Goal: Task Accomplishment & Management: Complete application form

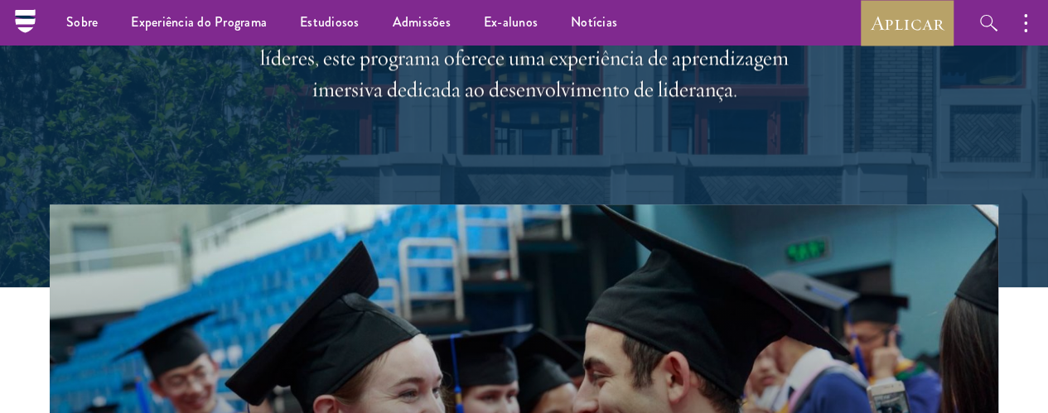
scroll to position [265, 0]
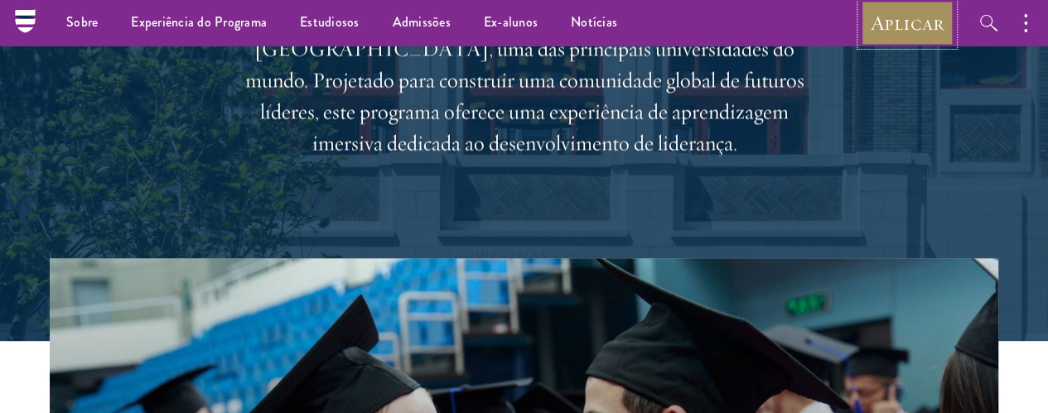
click at [882, 27] on font "Aplicar" at bounding box center [906, 23] width 73 height 26
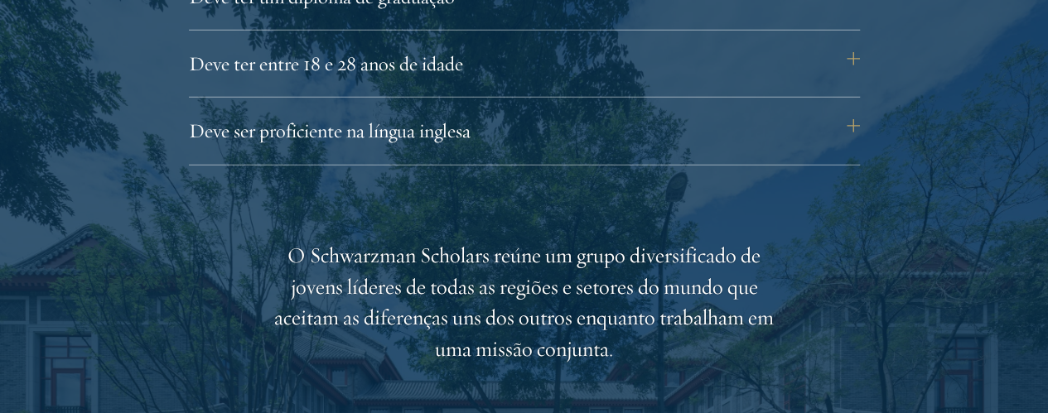
scroll to position [2451, 0]
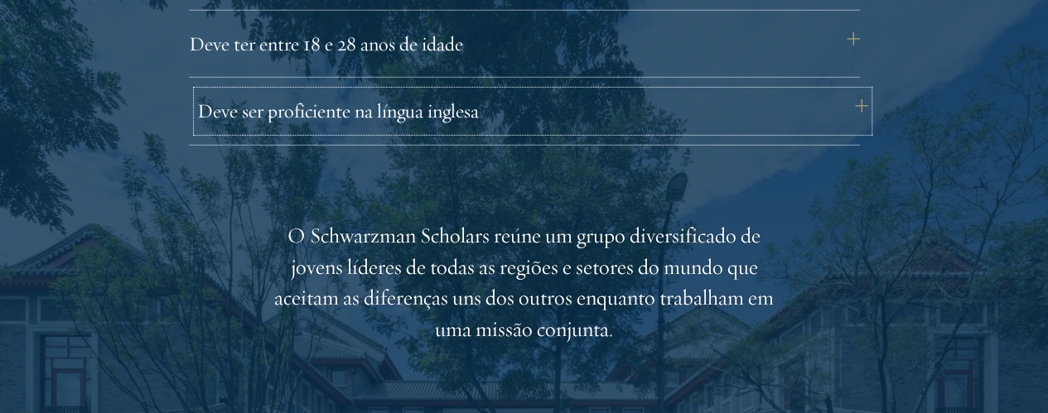
click at [541, 131] on button "Deve ser proficiente na língua inglesa" at bounding box center [532, 111] width 671 height 40
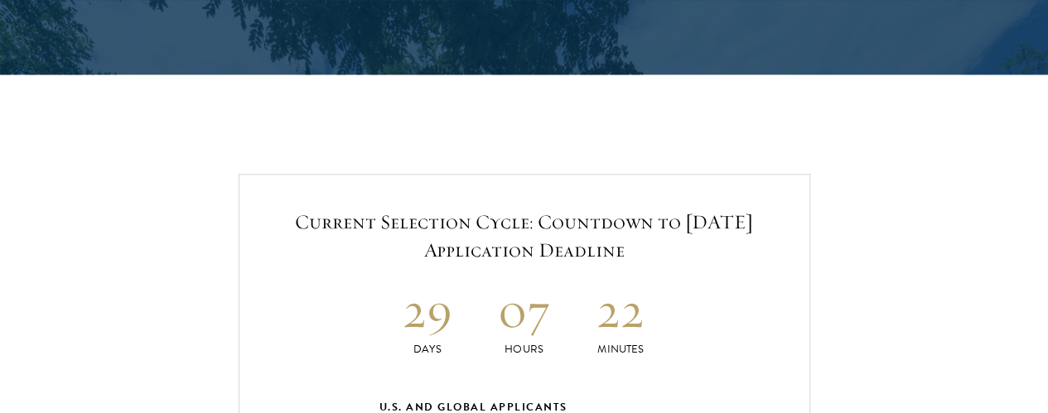
scroll to position [3745, 0]
